Goal: Use online tool/utility: Utilize a website feature to perform a specific function

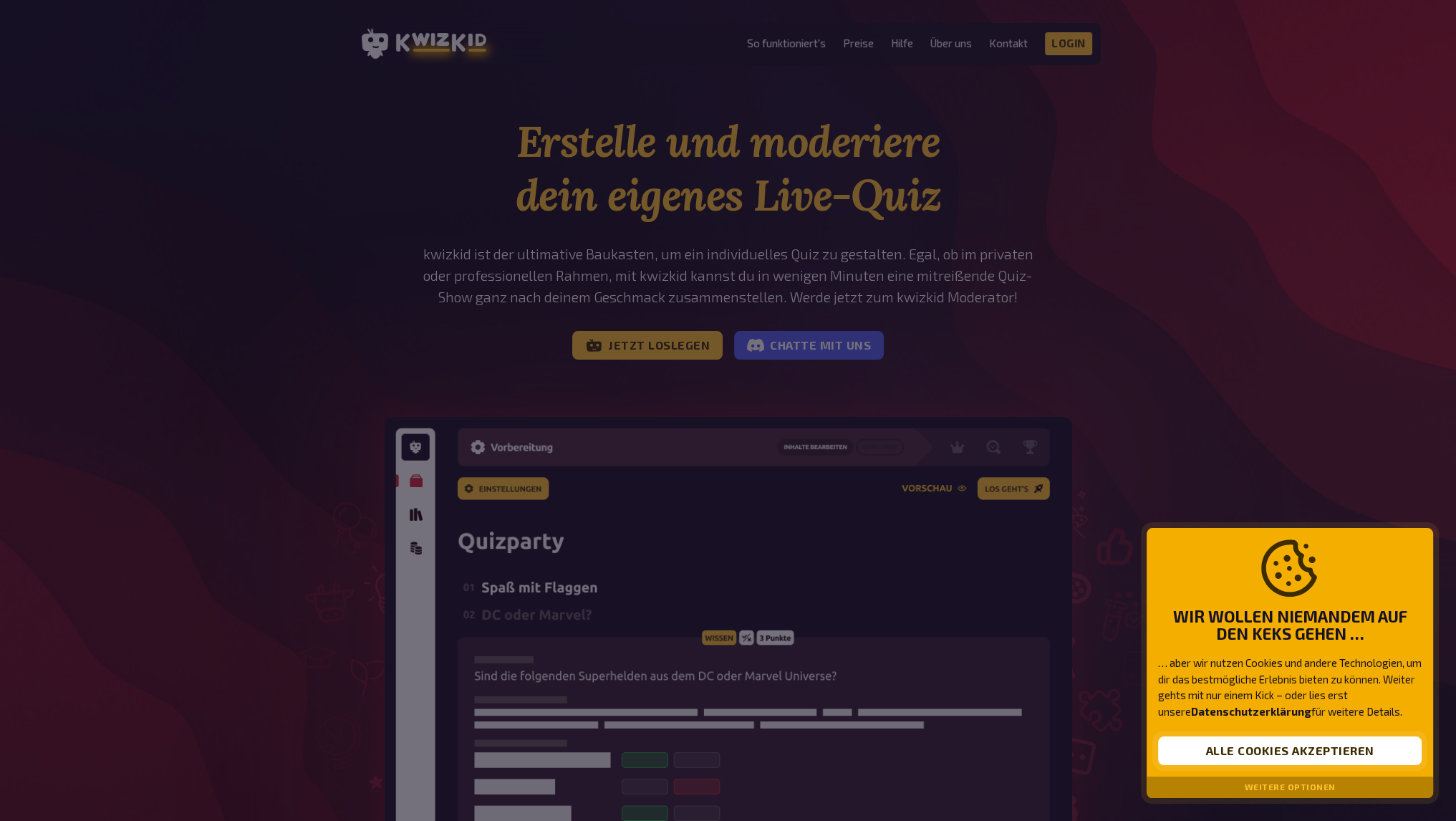
click at [1315, 749] on button "Alle Cookies akzeptieren" at bounding box center [1289, 750] width 263 height 29
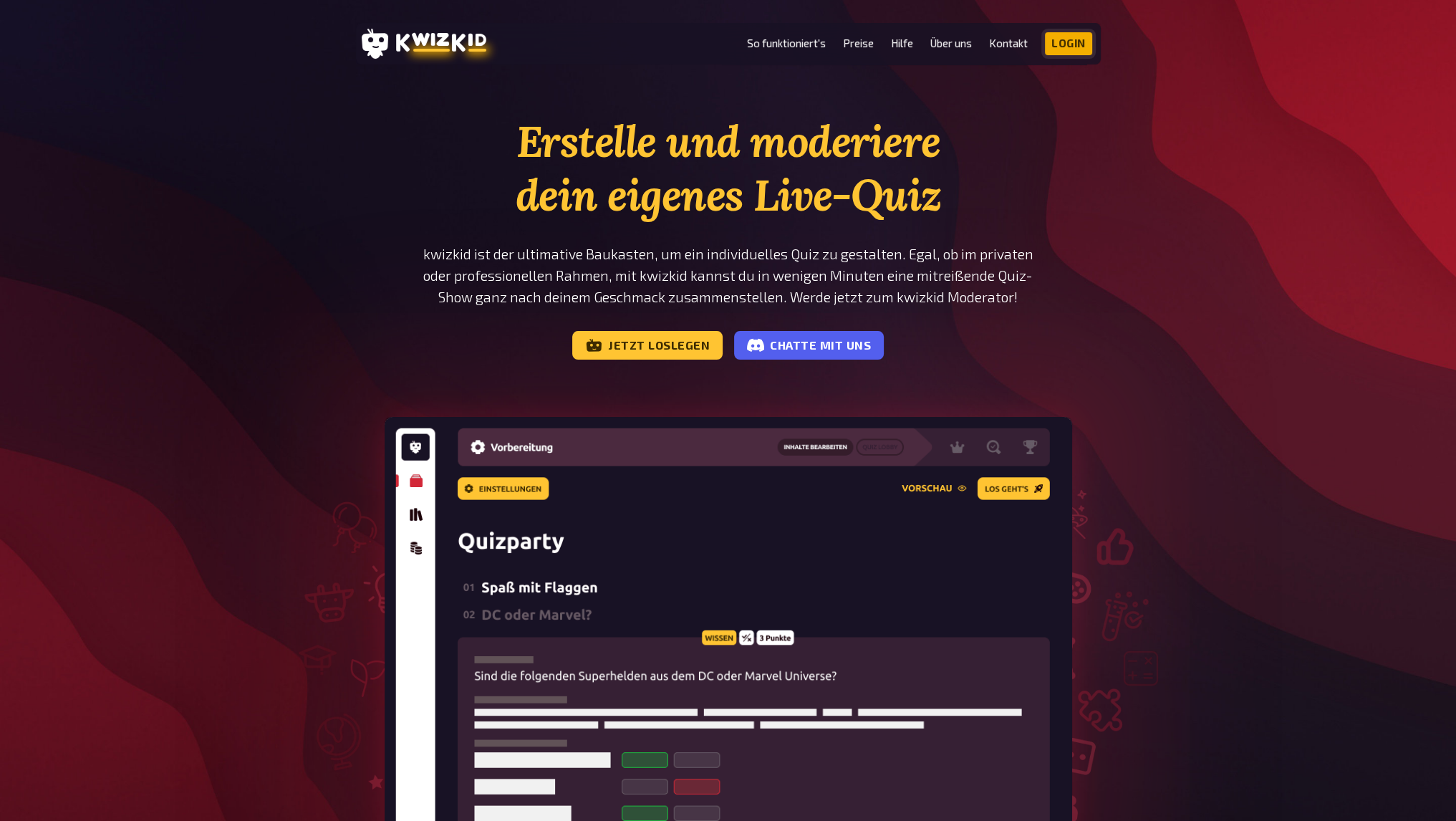
click at [1074, 50] on link "Login" at bounding box center [1069, 44] width 47 height 23
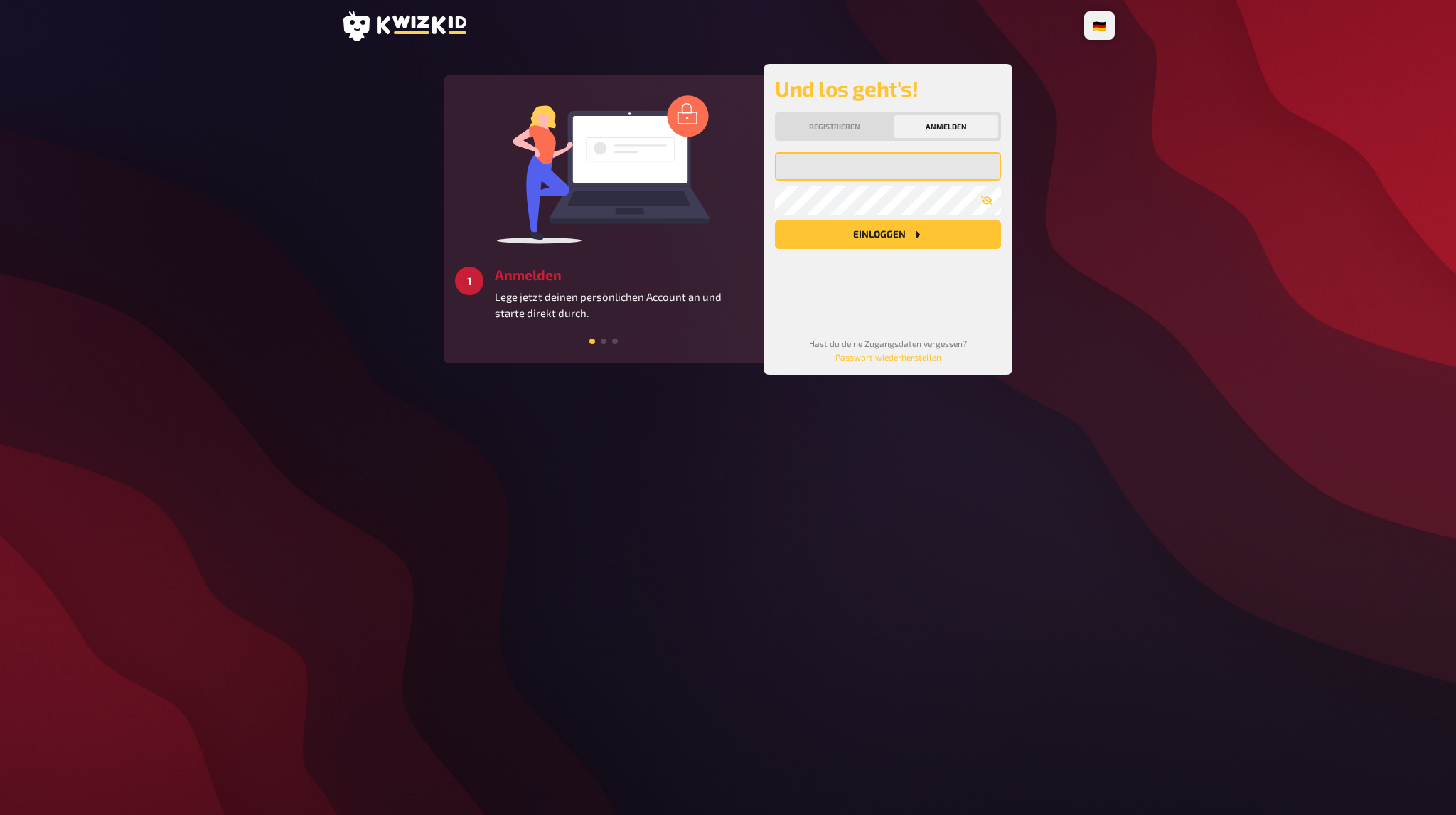
click at [872, 173] on input "email" at bounding box center [888, 166] width 226 height 29
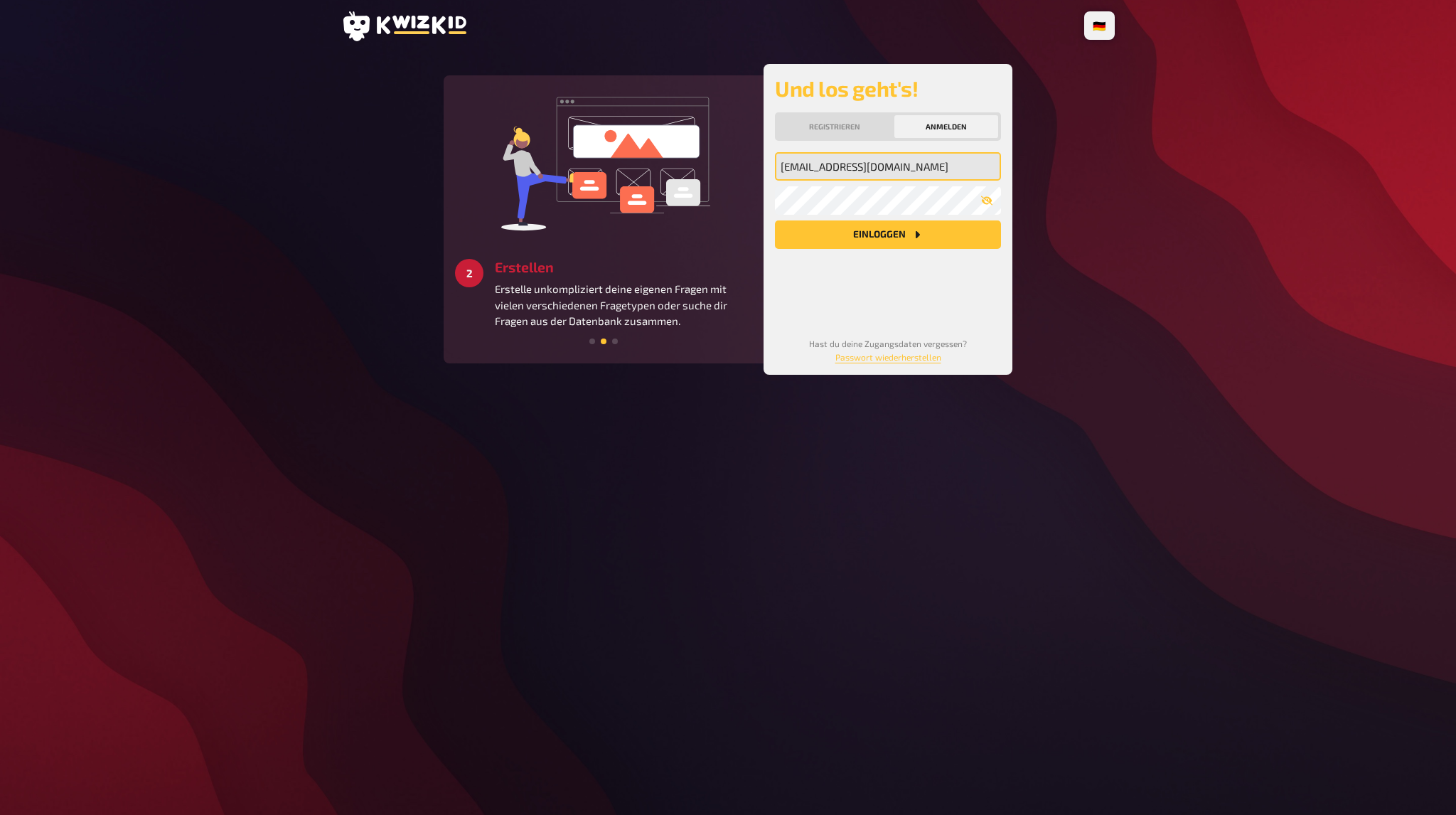
type input "admin@thegreenwildman.ch"
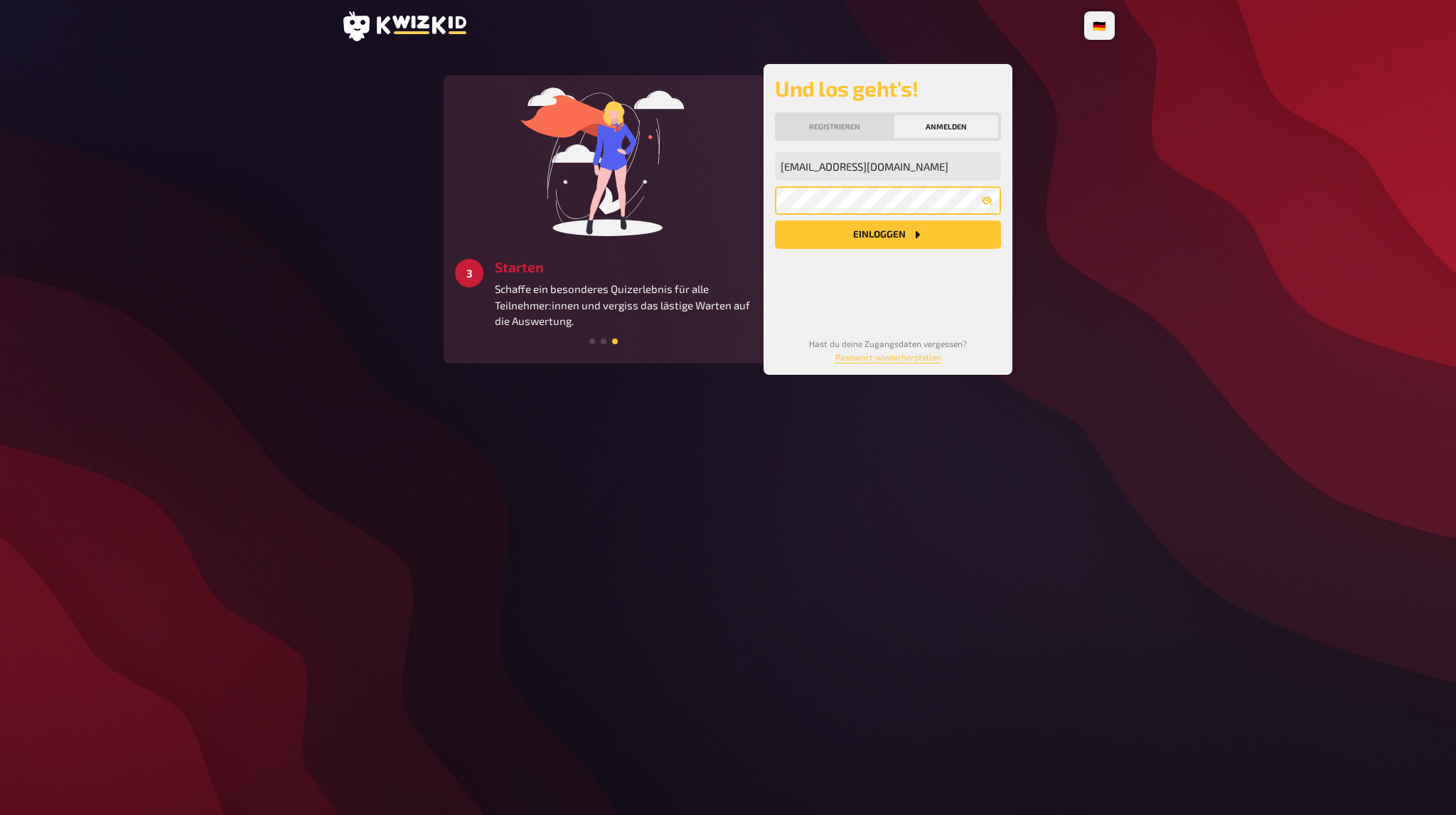
click at [775, 220] on button "Einloggen" at bounding box center [888, 234] width 226 height 29
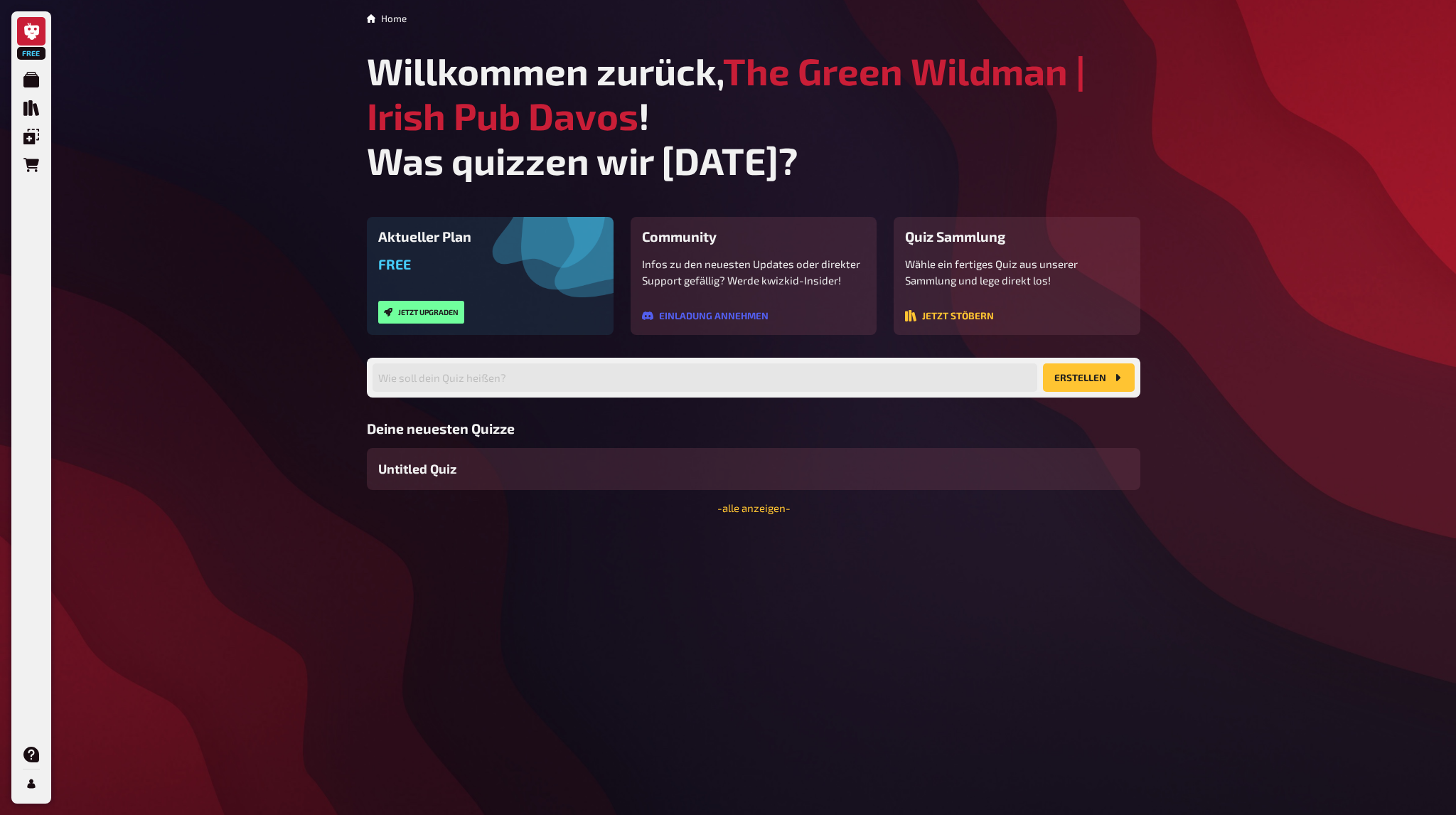
click at [1085, 376] on button "Erstellen" at bounding box center [1089, 378] width 92 height 29
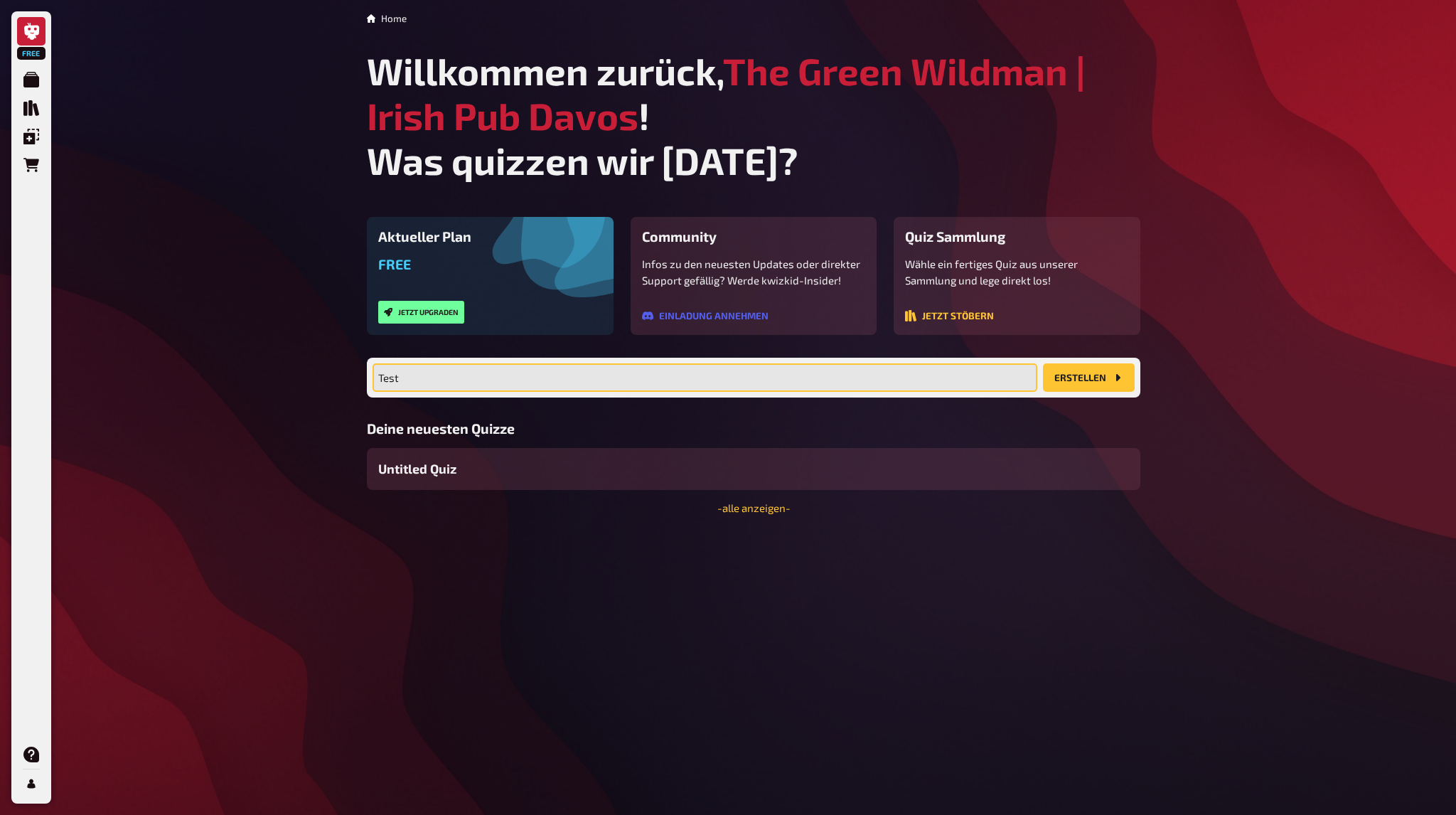
type input "Test"
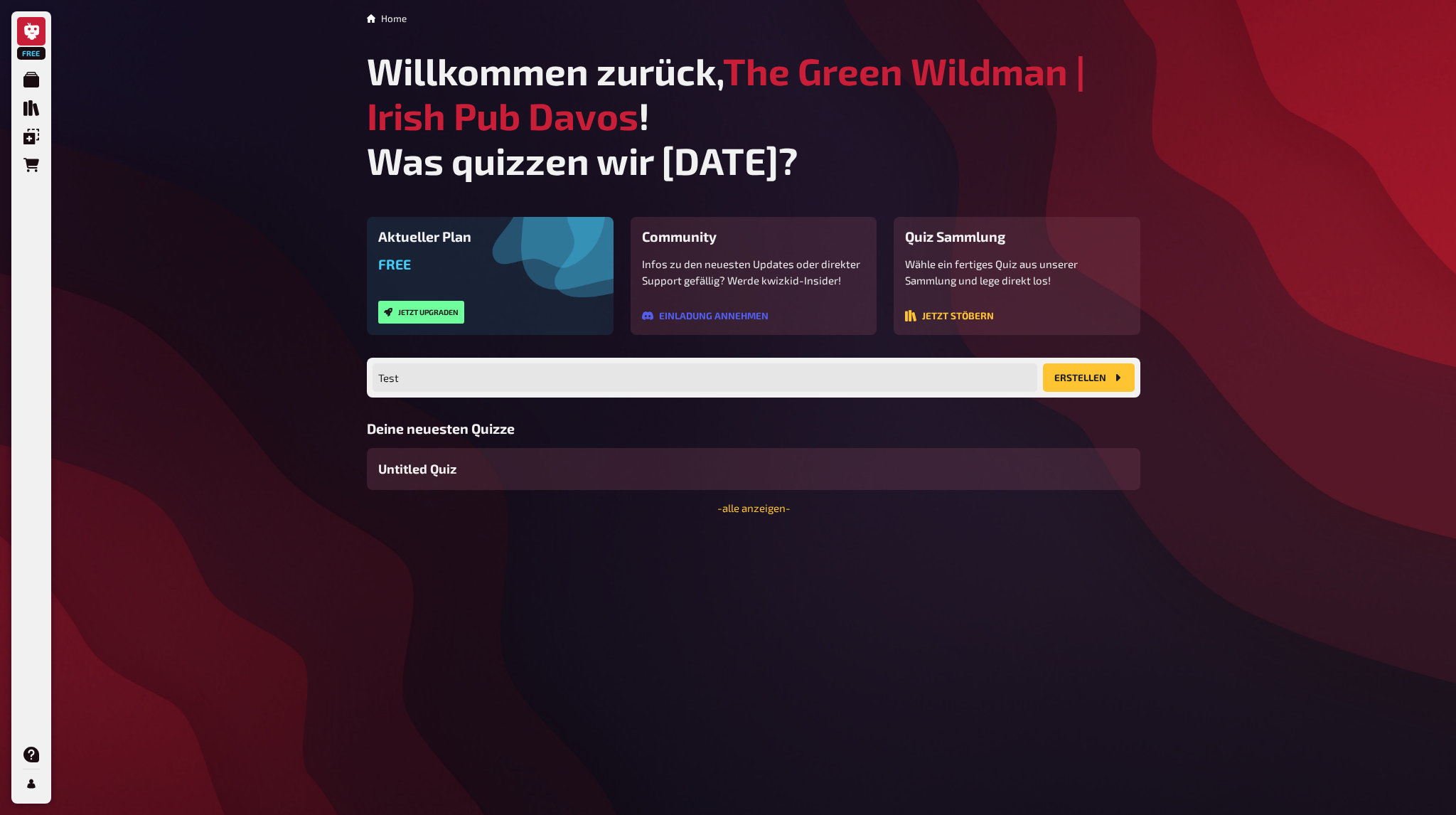
click at [1086, 372] on button "Erstellen" at bounding box center [1089, 378] width 92 height 29
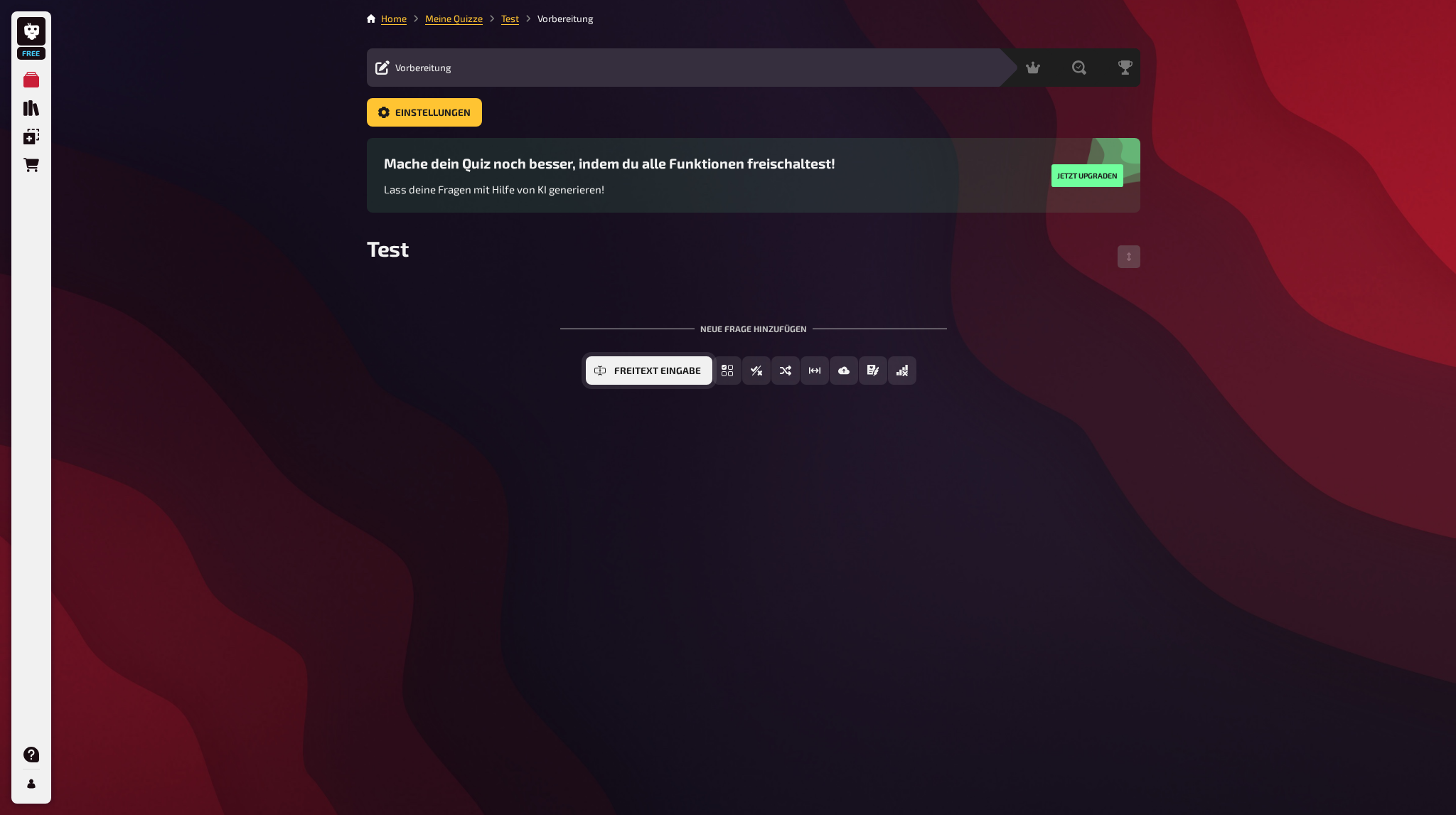
click at [610, 372] on button "Freitext Eingabe" at bounding box center [649, 370] width 126 height 29
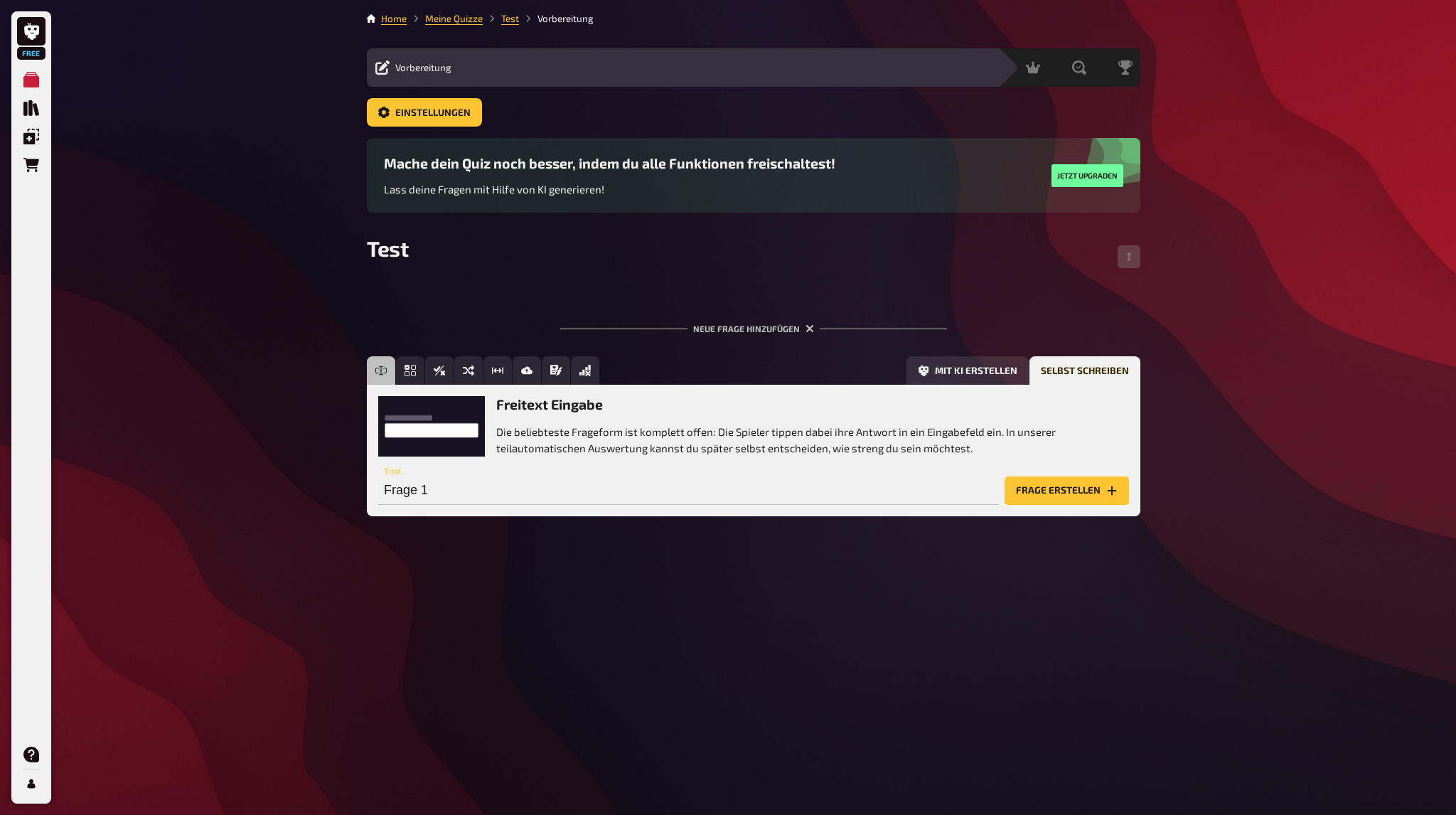
click at [1045, 487] on button "Frage erstellen" at bounding box center [1067, 490] width 125 height 29
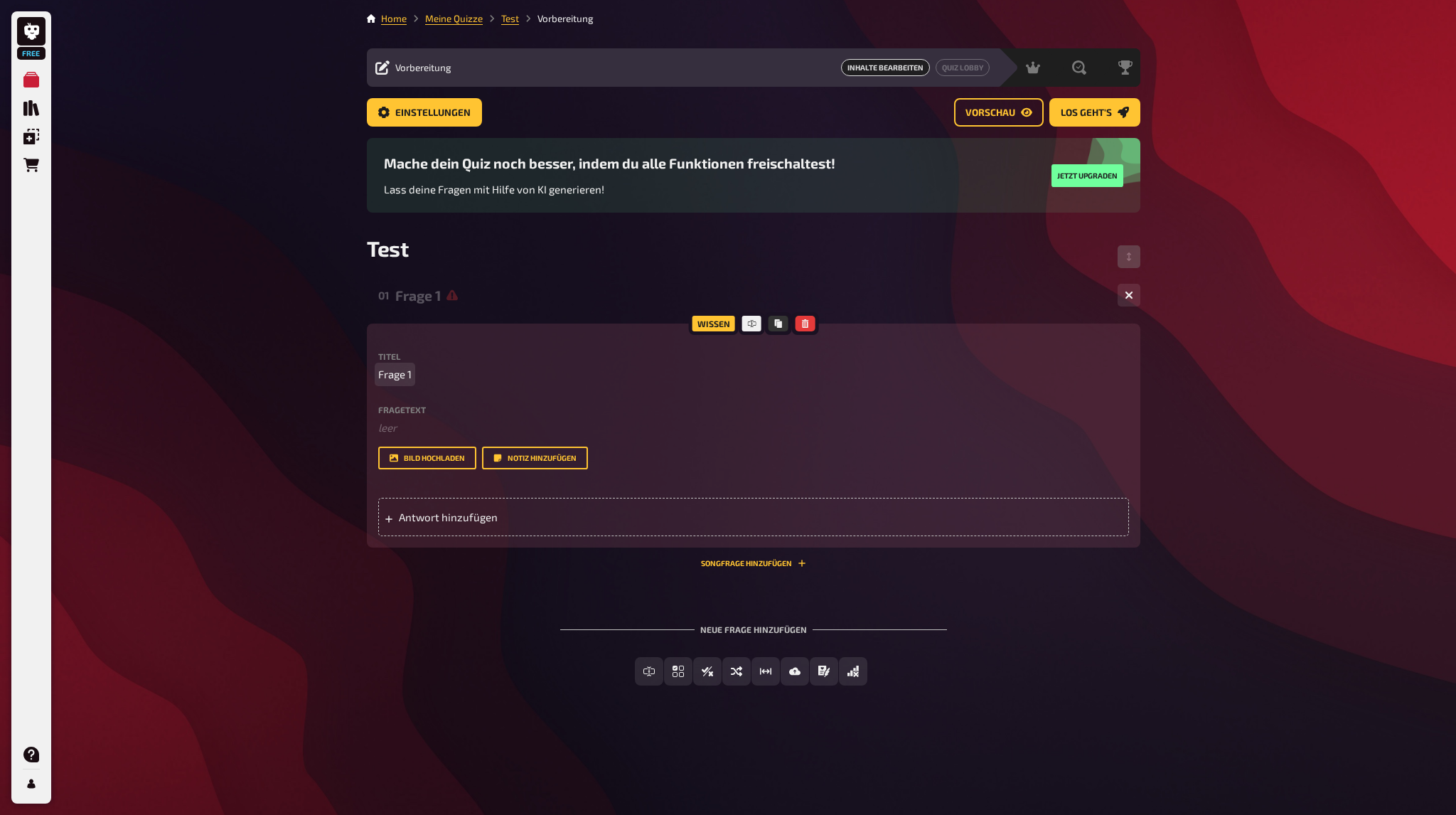
click at [403, 377] on span "Frage 1" at bounding box center [395, 374] width 34 height 16
click at [430, 461] on button "Bild hochladen" at bounding box center [427, 458] width 98 height 23
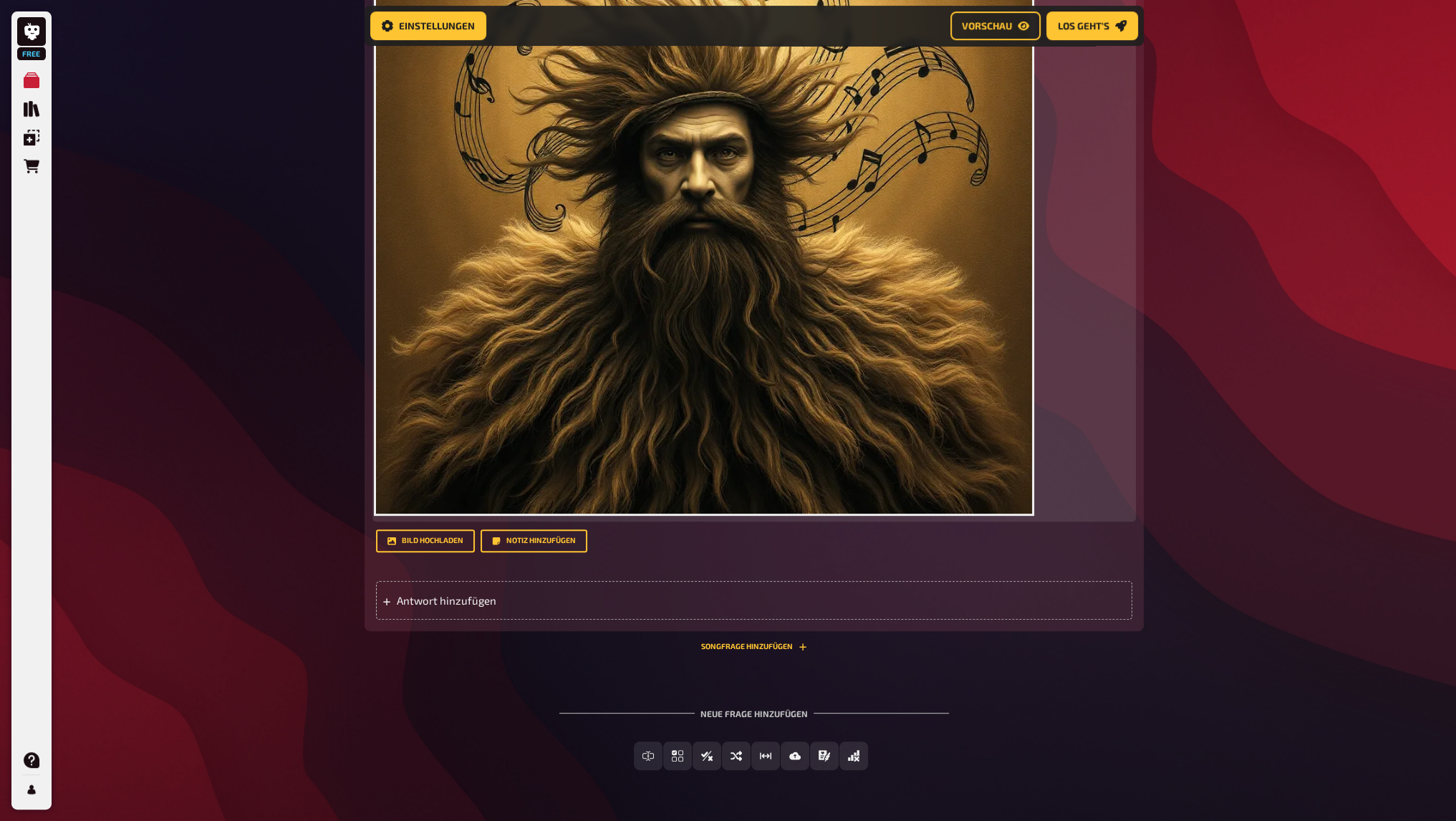
scroll to position [645, 0]
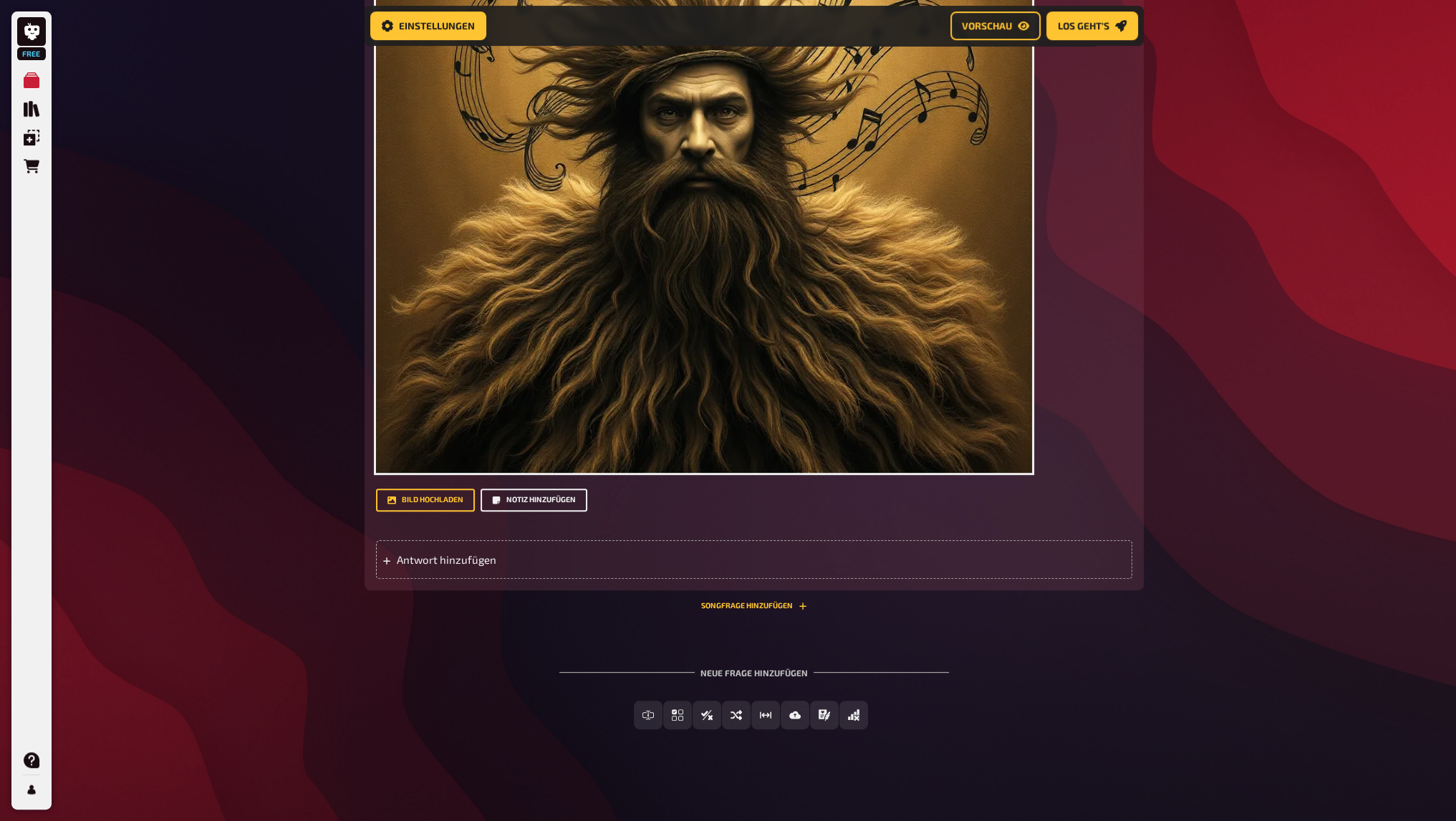
click at [553, 501] on button "Notiz hinzufügen" at bounding box center [534, 500] width 106 height 23
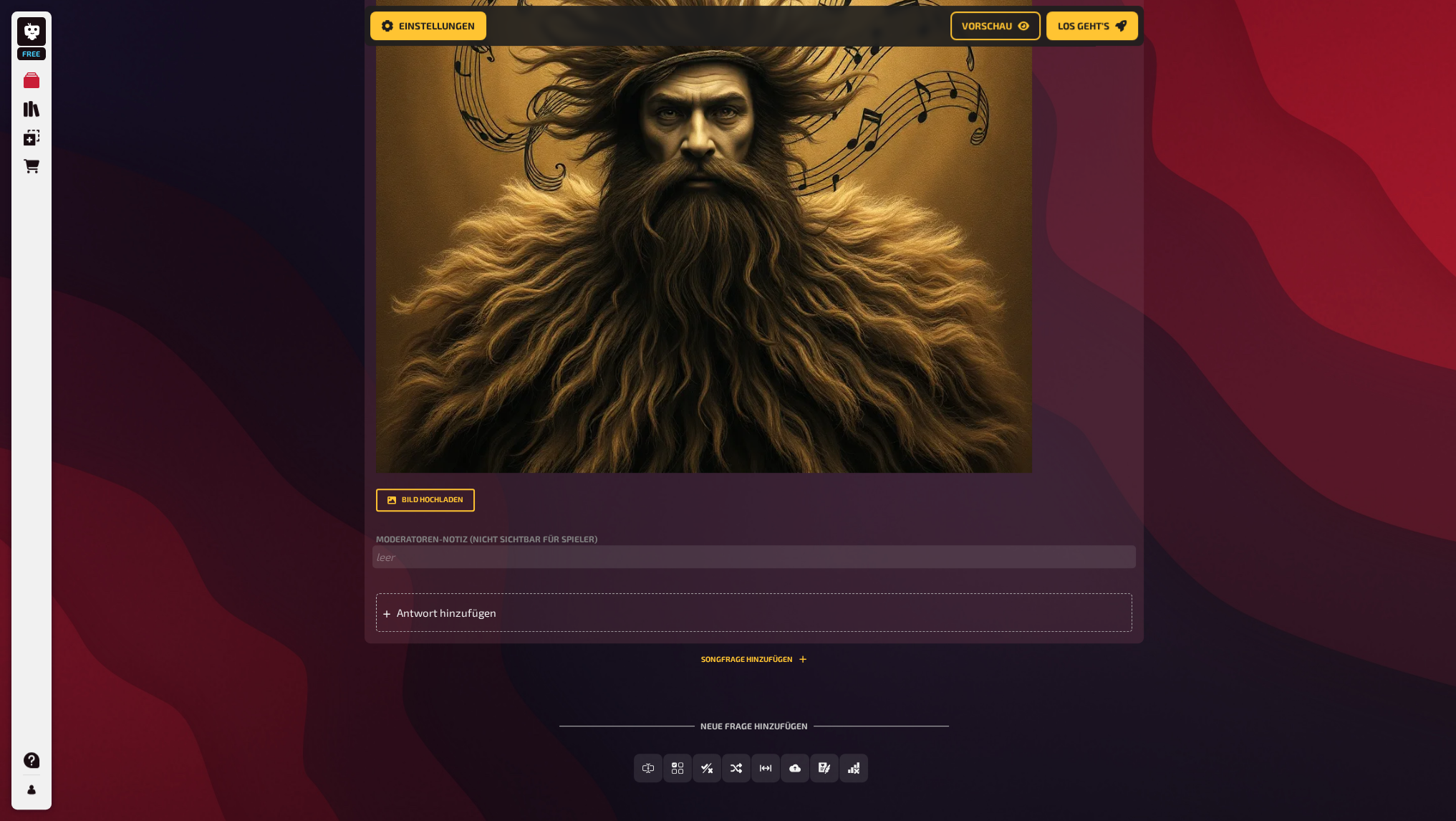
click at [485, 562] on p "﻿ leer" at bounding box center [754, 557] width 756 height 17
click at [478, 621] on div "Antwort hinzufügen" at bounding box center [754, 612] width 756 height 38
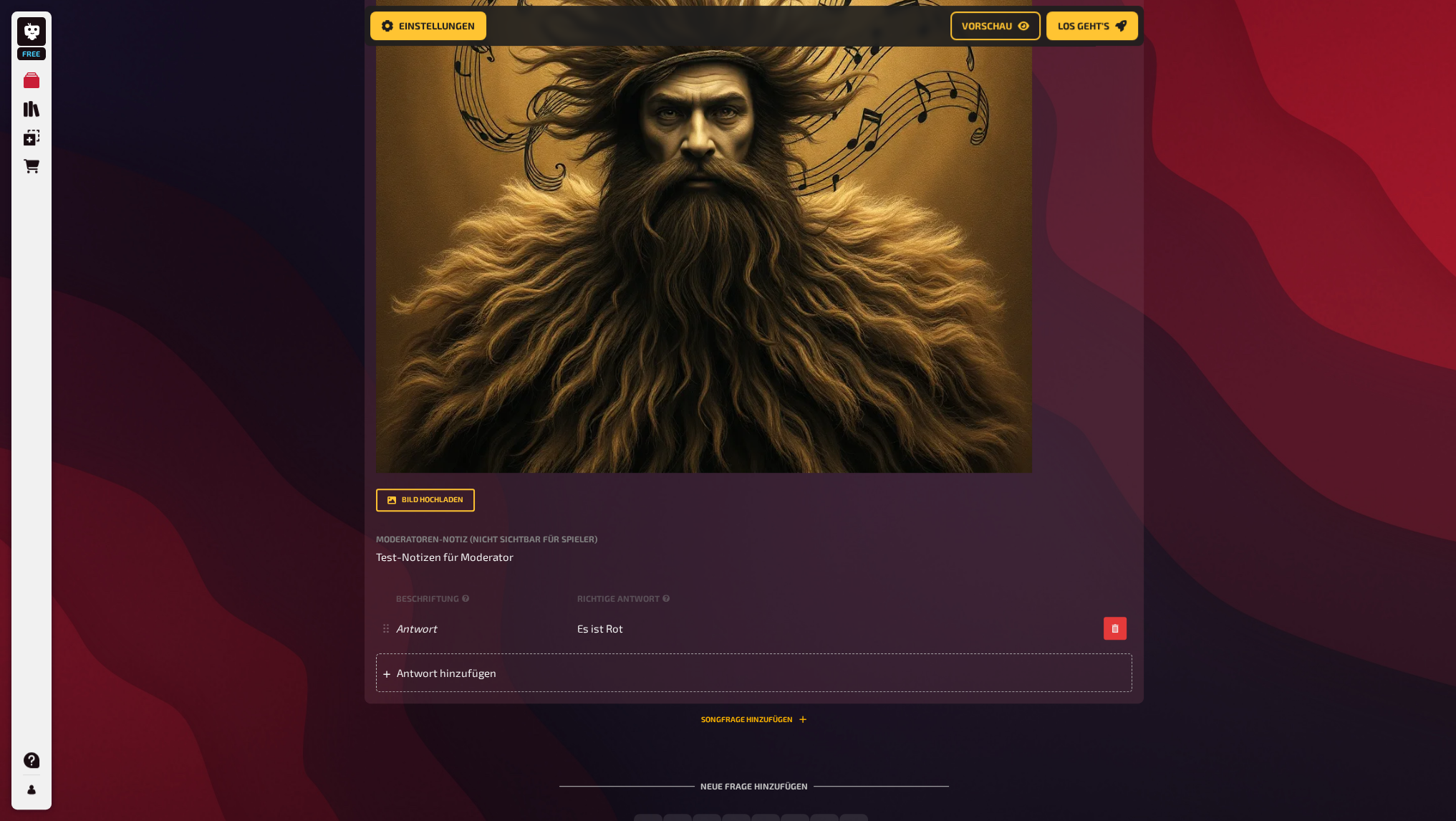
click at [775, 721] on button "Songfrage hinzufügen" at bounding box center [754, 719] width 106 height 9
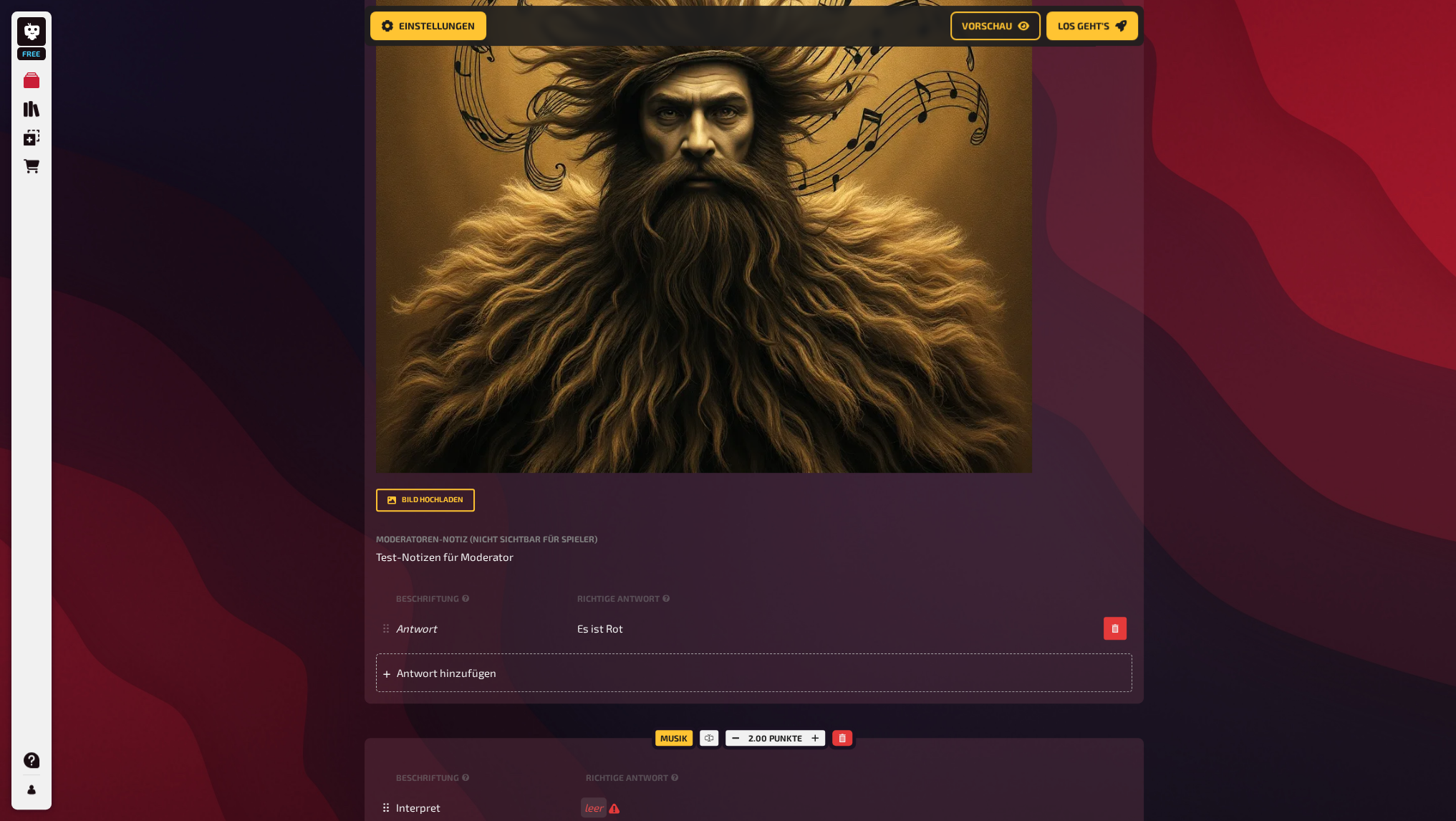
scroll to position [912, 0]
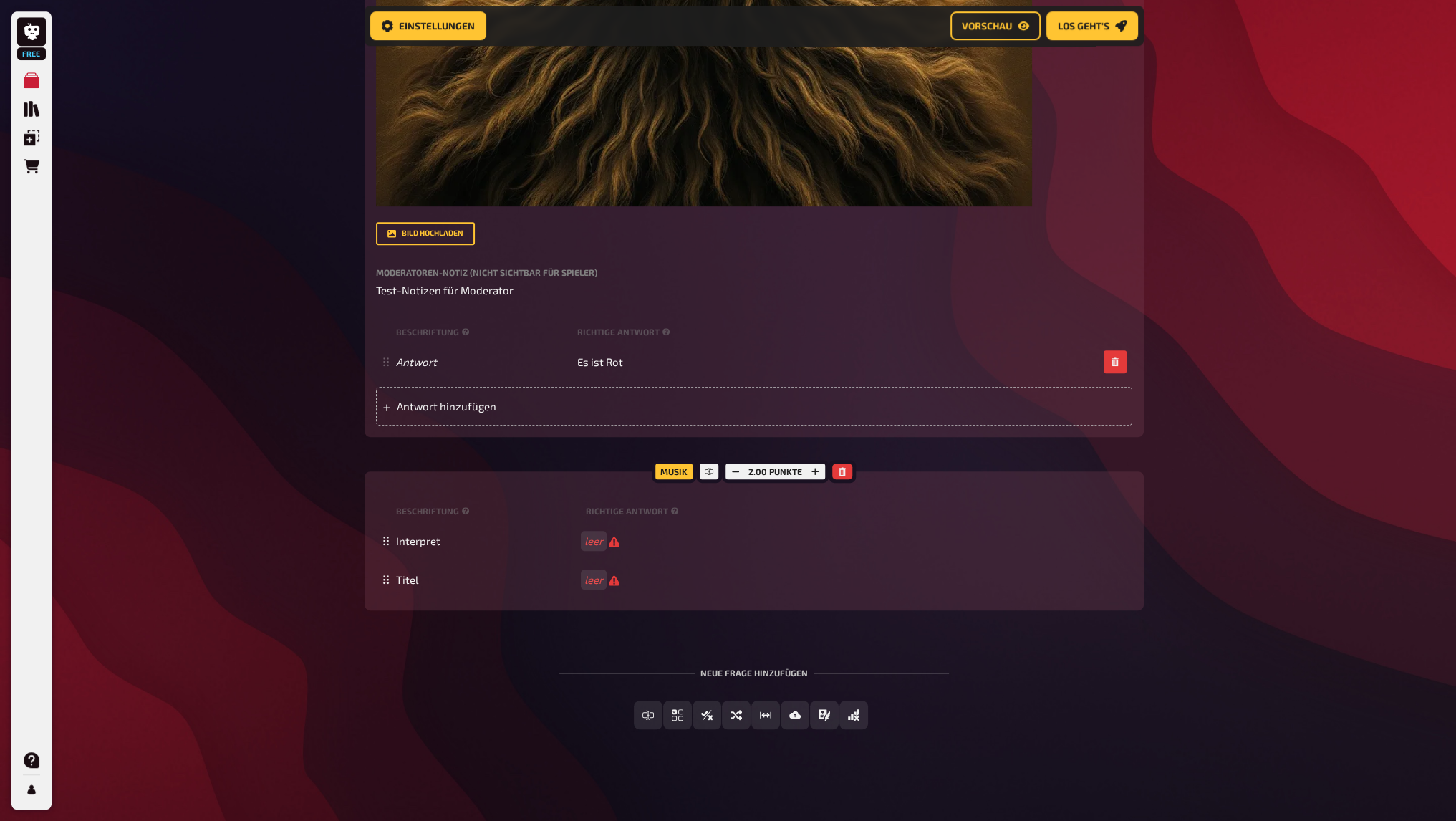
click at [680, 470] on div "Musik" at bounding box center [673, 471] width 44 height 23
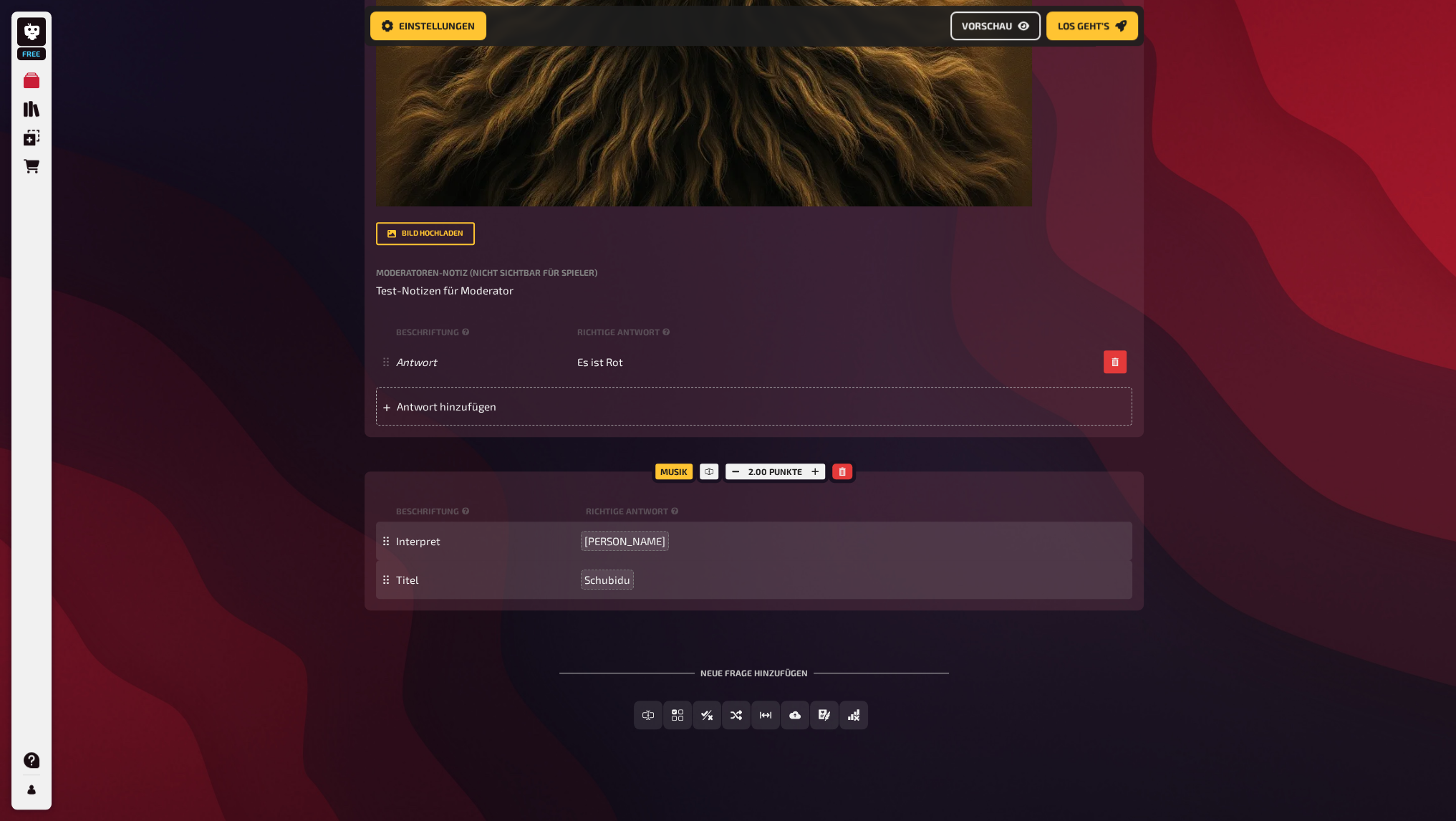
click at [982, 25] on span "Vorschau" at bounding box center [987, 25] width 50 height 10
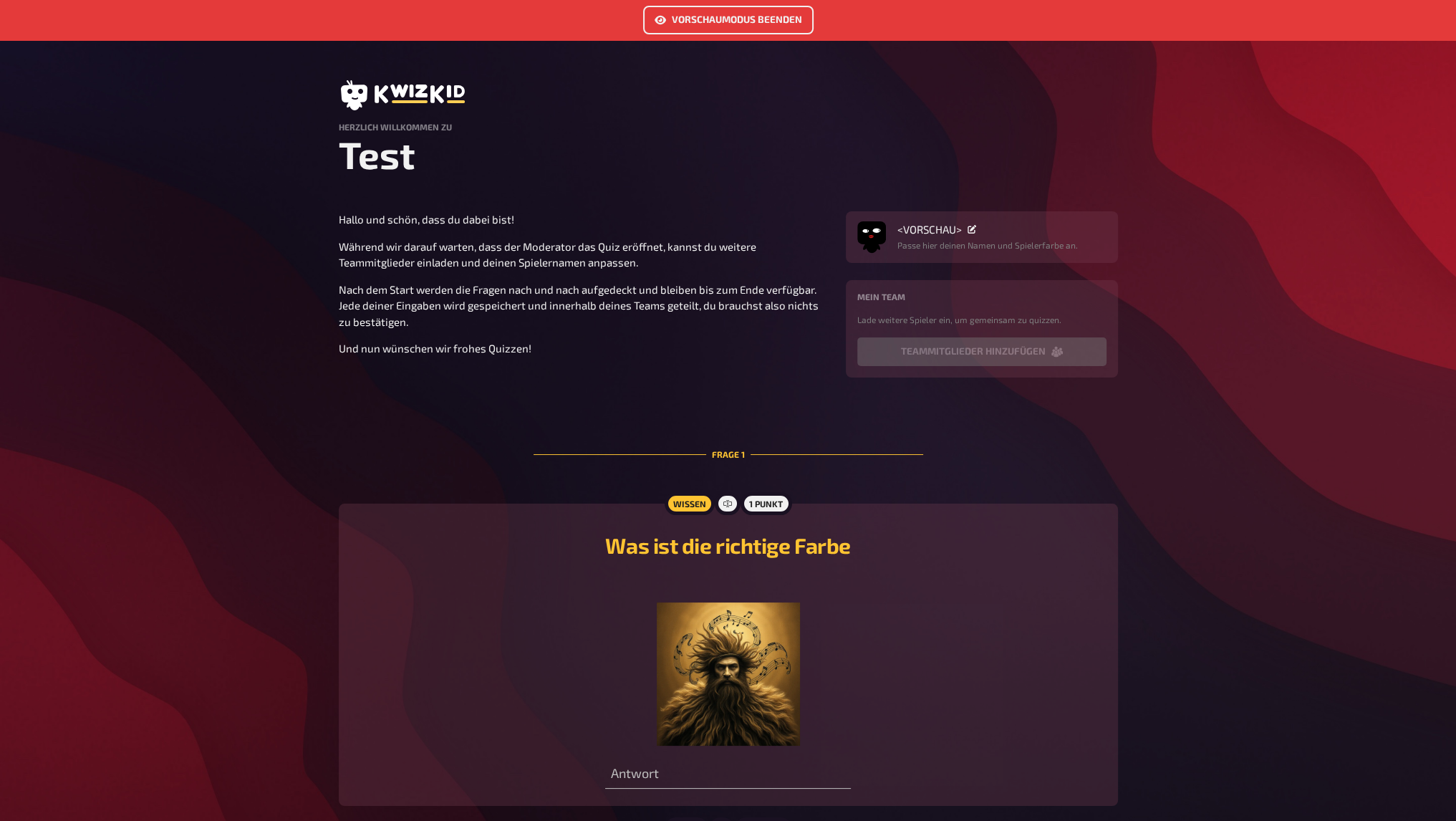
click at [755, 20] on button "Vorschaumodus beenden" at bounding box center [728, 20] width 170 height 29
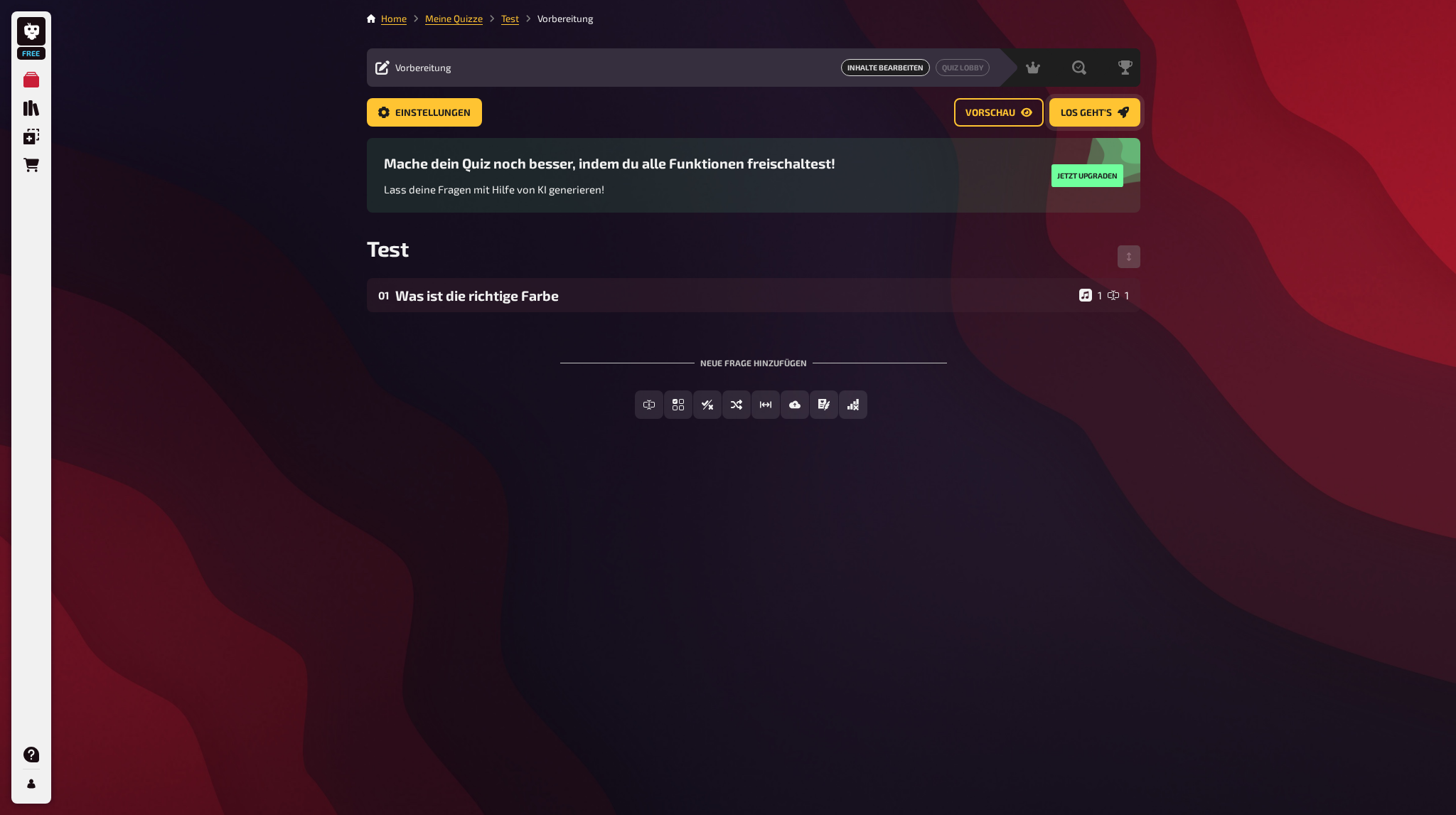
click at [1087, 112] on span "Los geht's" at bounding box center [1086, 113] width 51 height 10
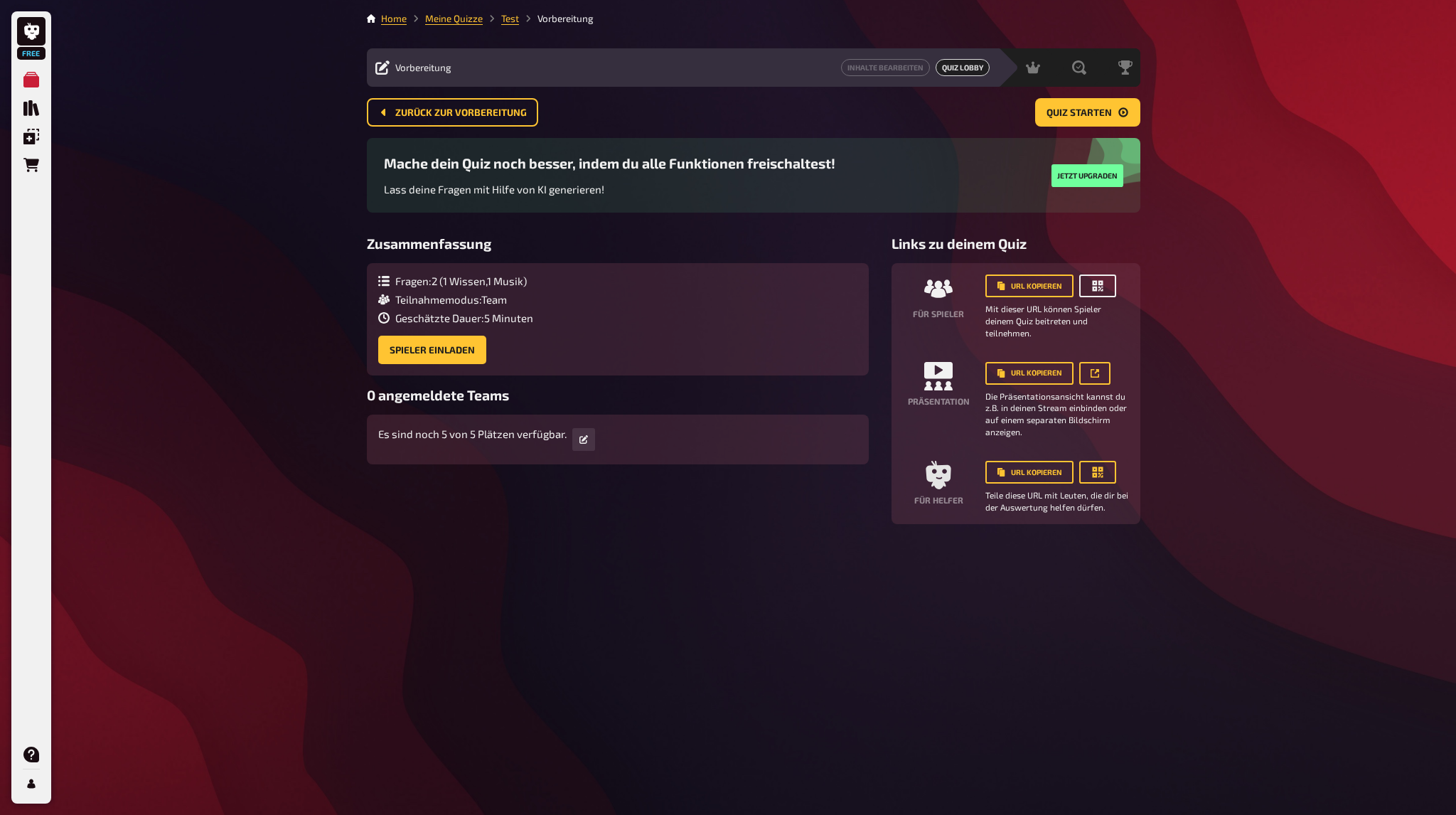
click at [1097, 284] on icon "button" at bounding box center [1097, 286] width 14 height 14
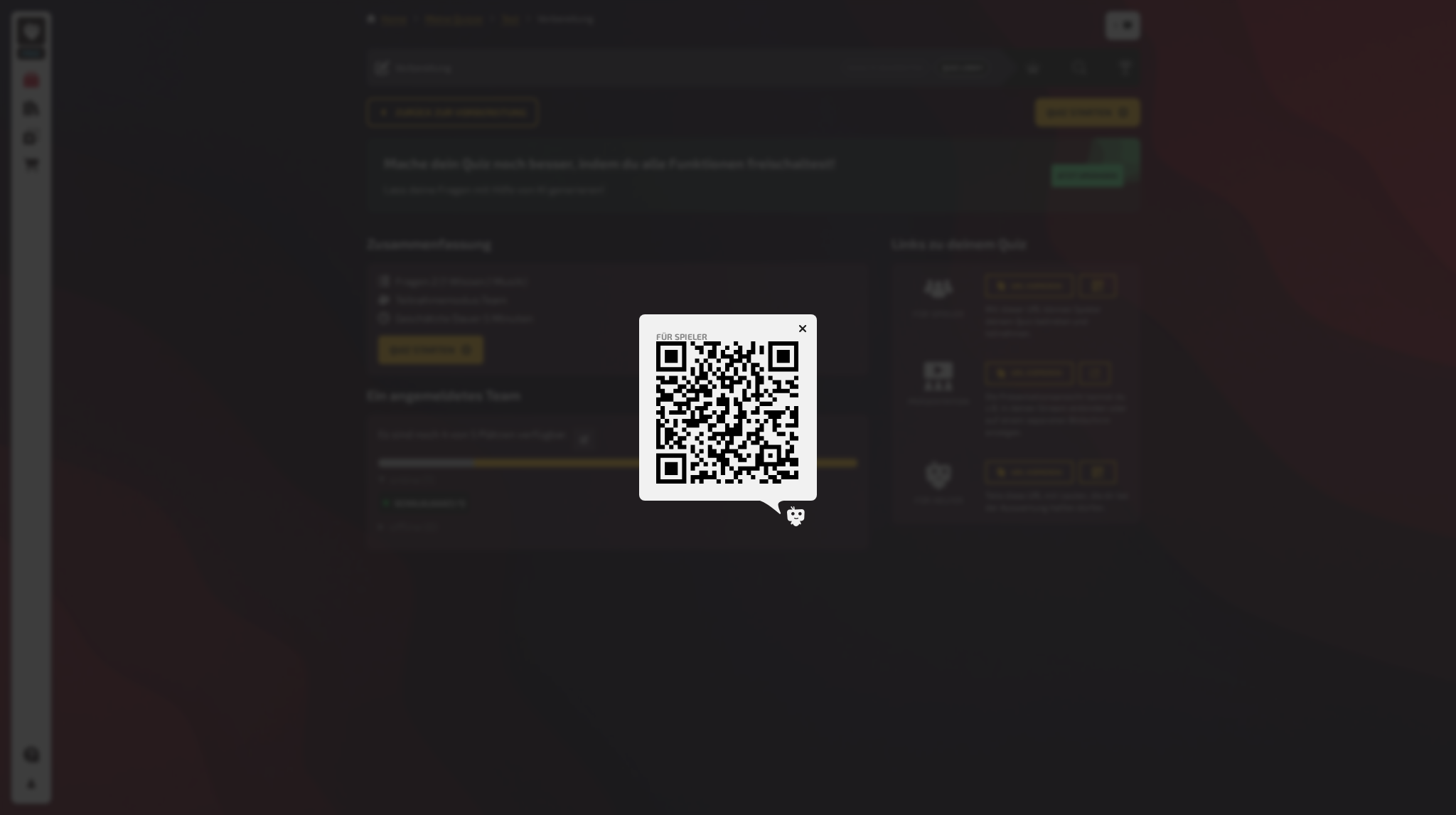
click at [1233, 353] on div at bounding box center [728, 407] width 1456 height 815
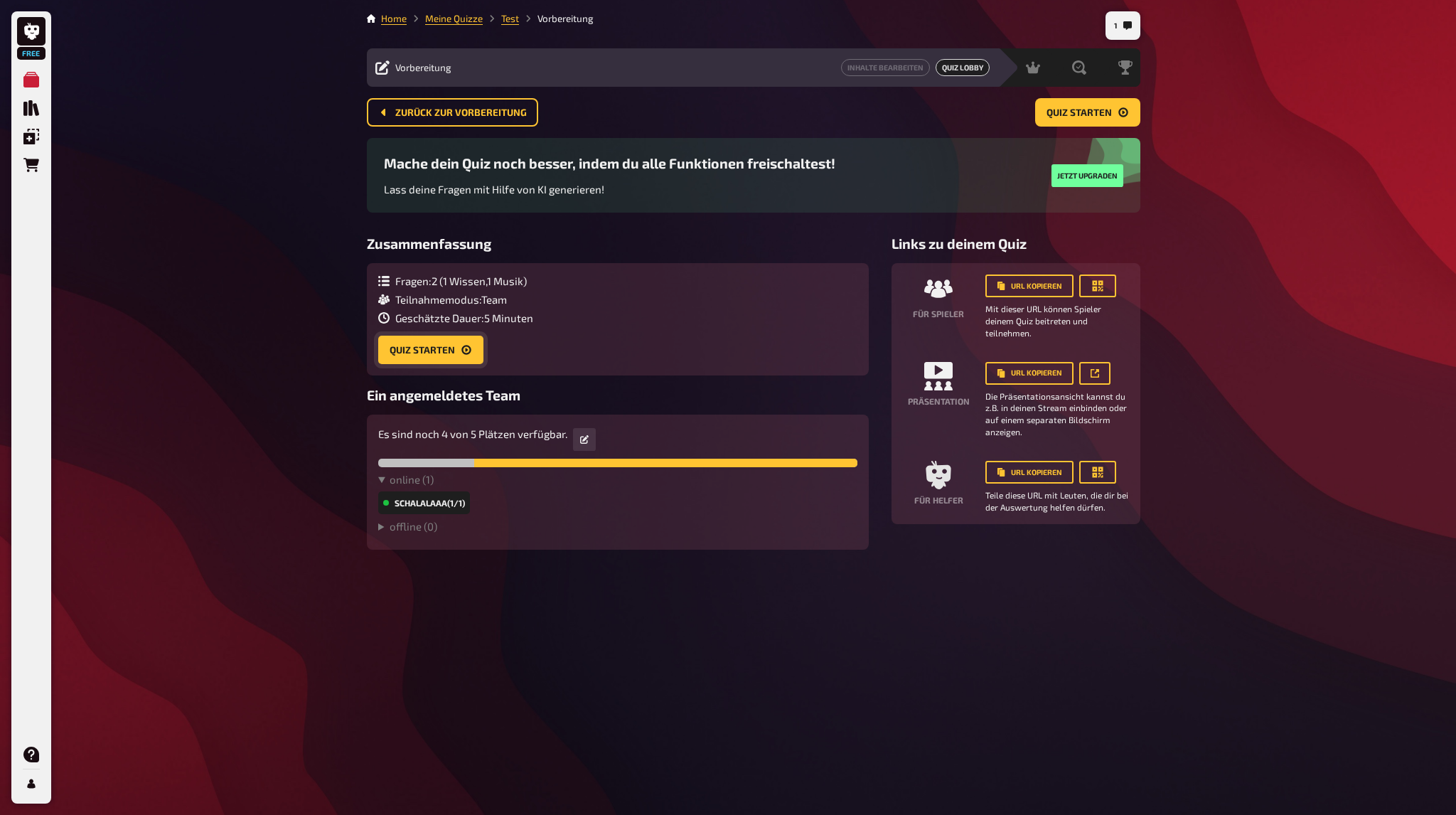
click at [424, 348] on button "Quiz starten" at bounding box center [430, 349] width 105 height 29
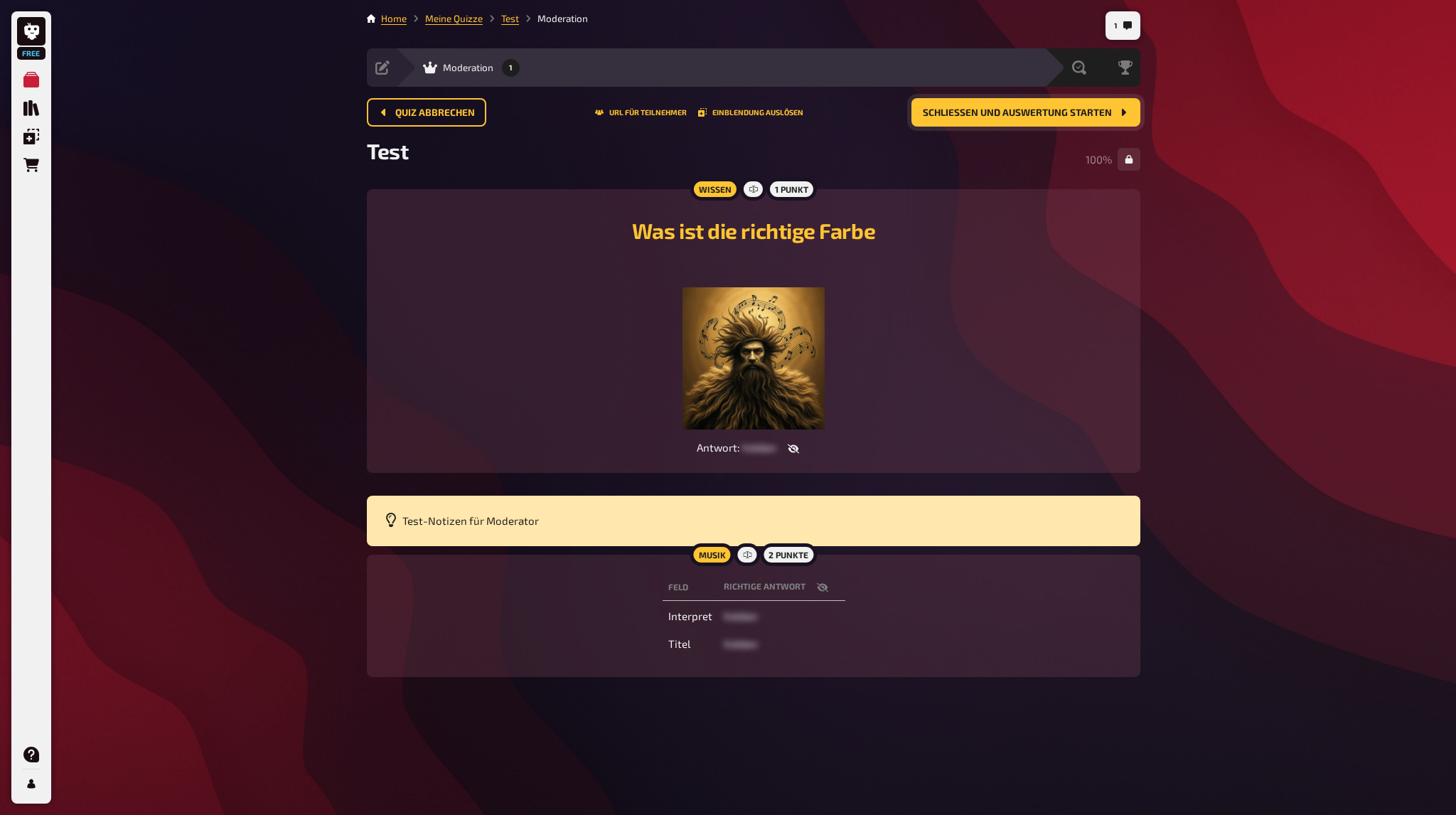
click at [1081, 108] on span "Schließen und Auswertung starten" at bounding box center [1018, 113] width 189 height 10
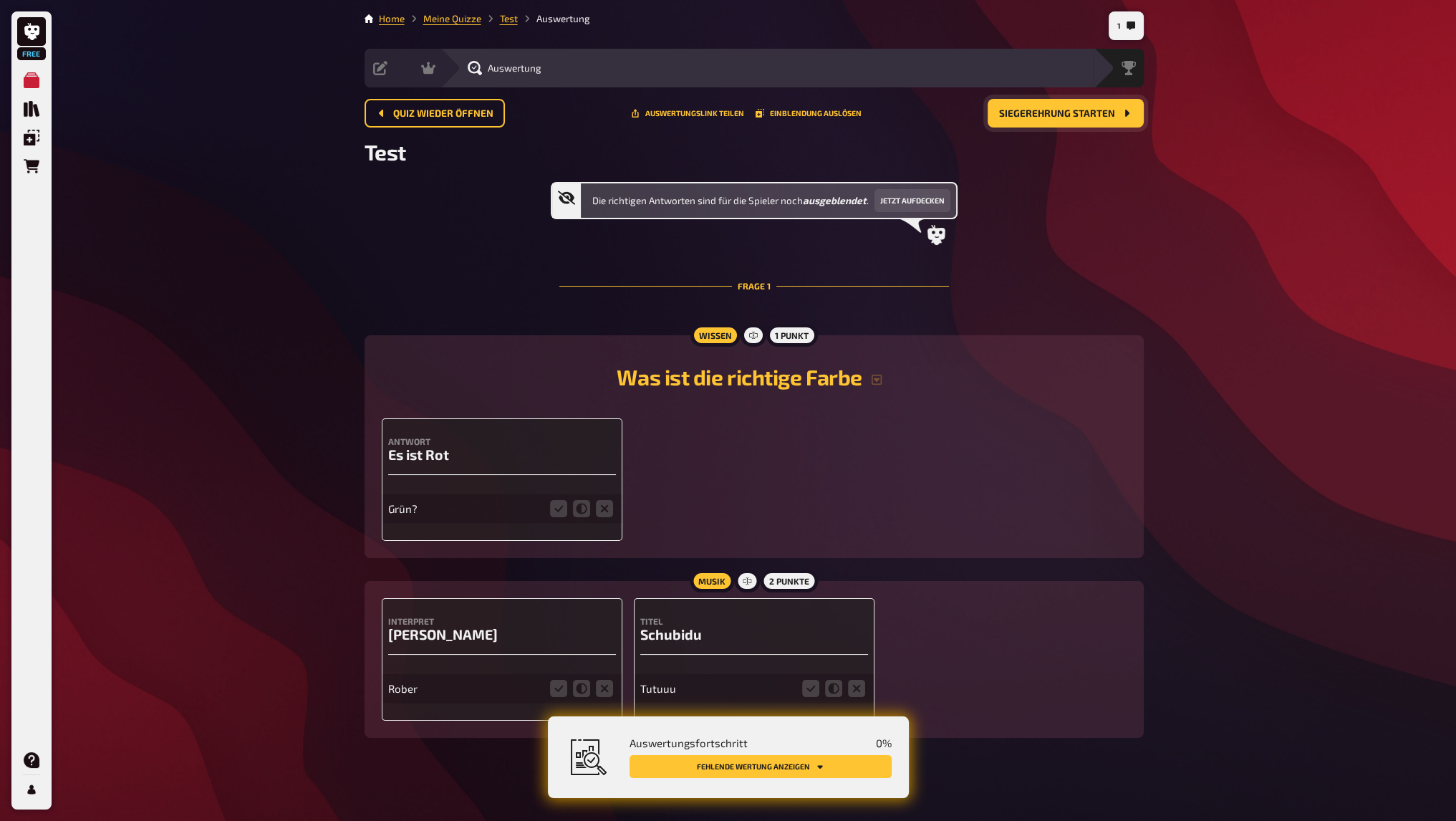
scroll to position [9, 0]
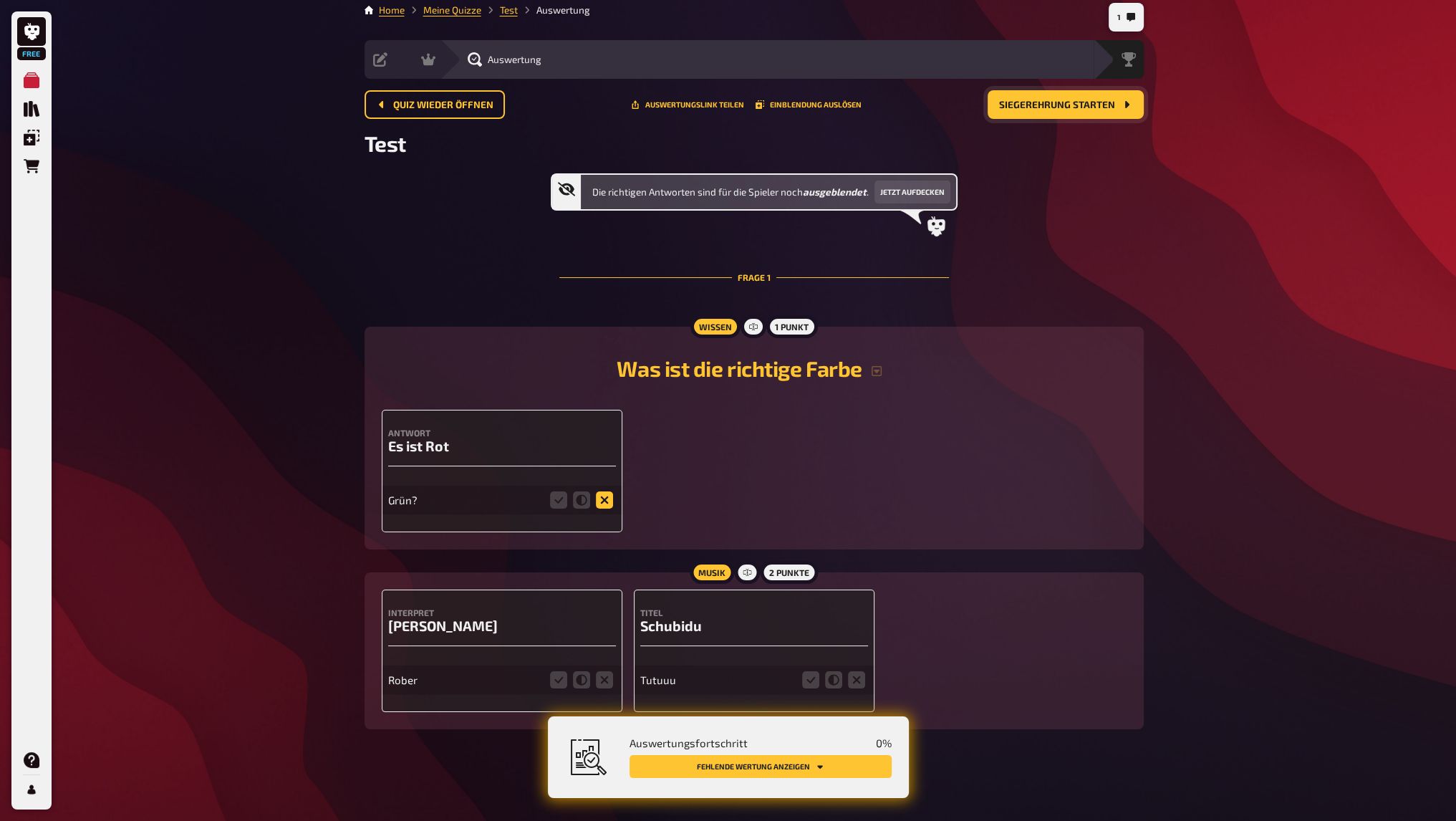
click at [602, 502] on icon at bounding box center [605, 500] width 17 height 17
click at [0, 0] on input "radio" at bounding box center [0, 0] width 0 height 0
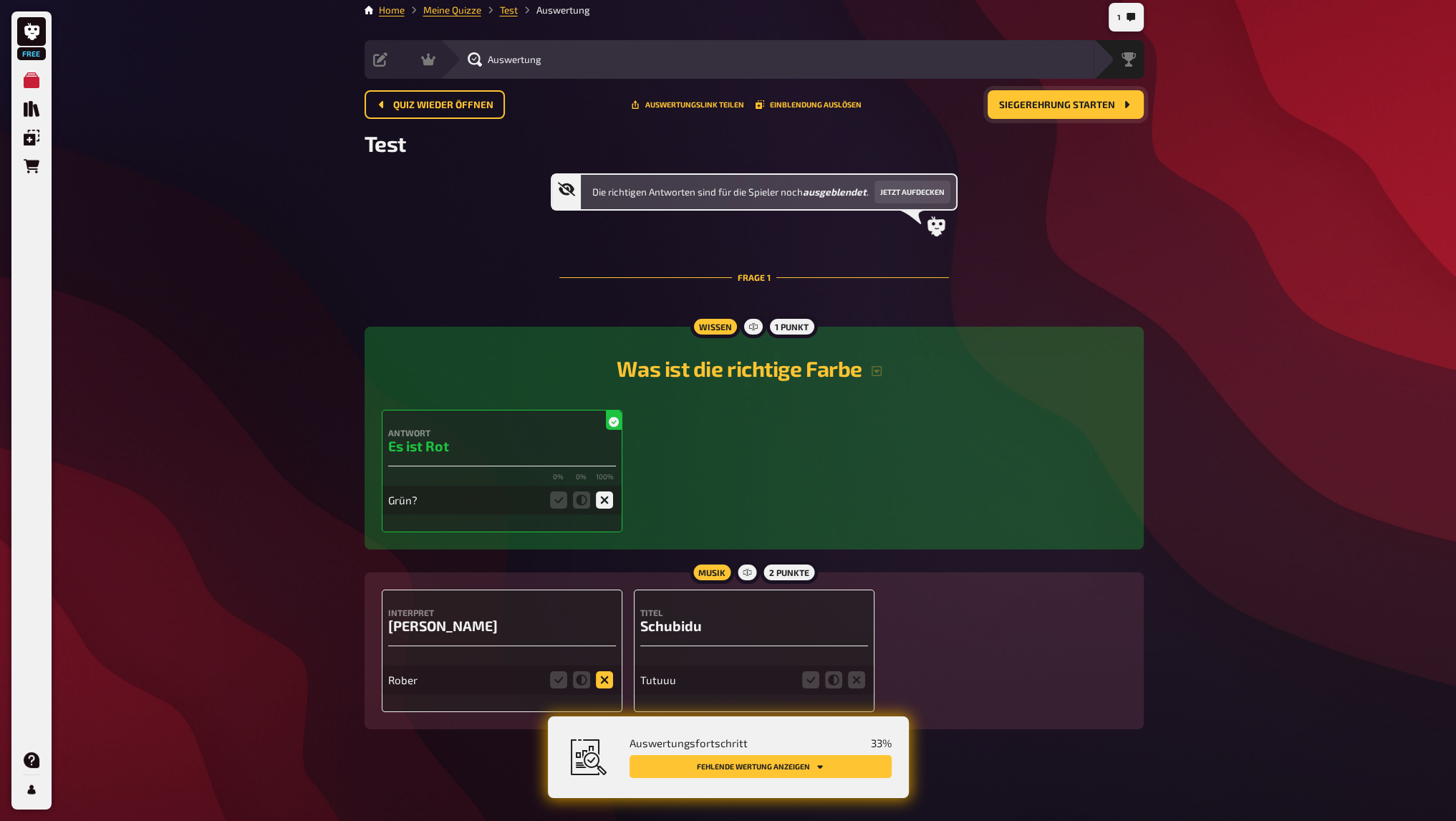
click at [605, 677] on icon at bounding box center [605, 680] width 17 height 17
click at [0, 0] on input "radio" at bounding box center [0, 0] width 0 height 0
click at [805, 680] on icon at bounding box center [810, 680] width 17 height 17
click at [0, 0] on input "radio" at bounding box center [0, 0] width 0 height 0
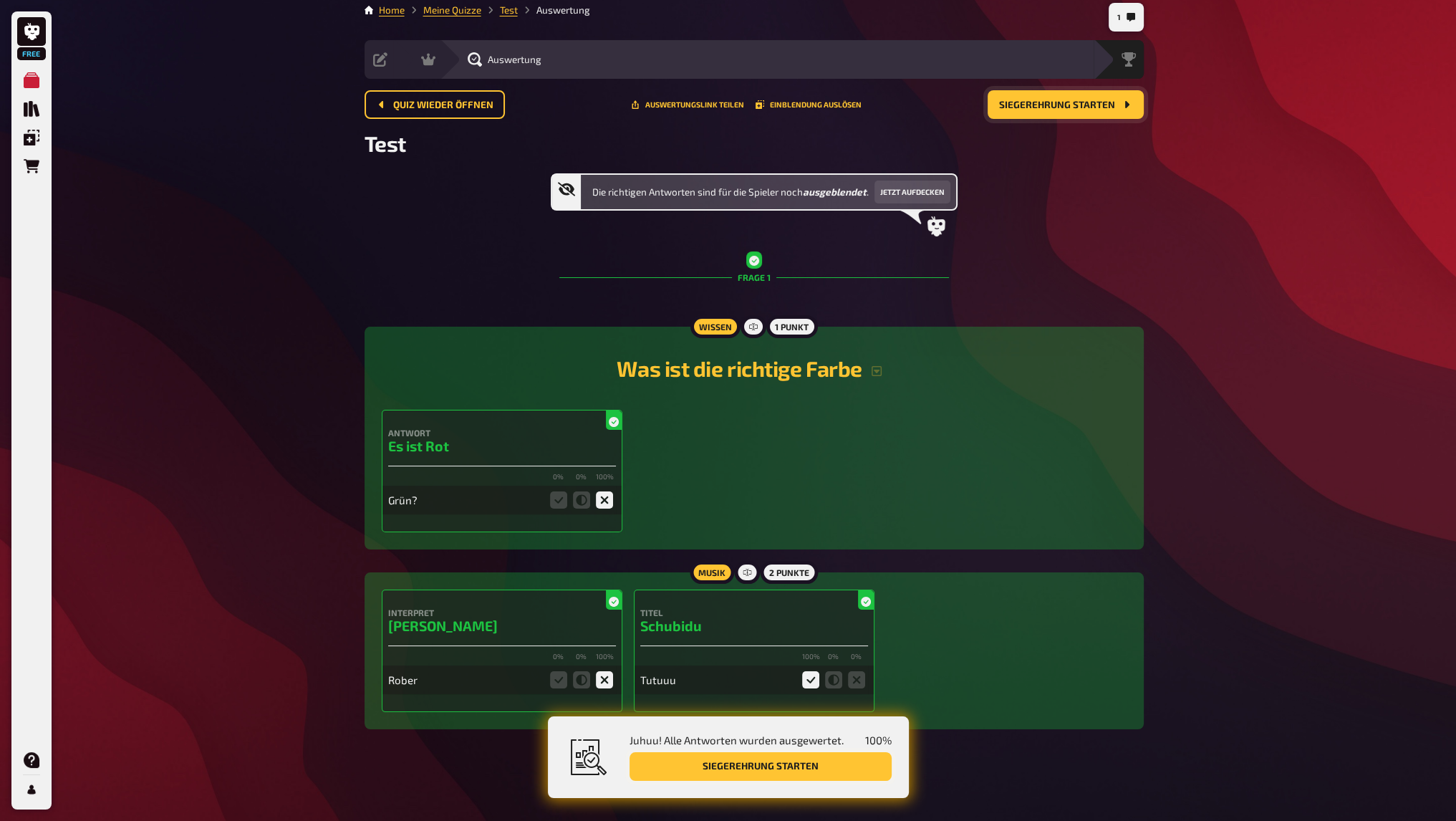
click at [786, 769] on button "Siegerehrung starten" at bounding box center [761, 766] width 262 height 29
